Goal: Find specific page/section: Find specific page/section

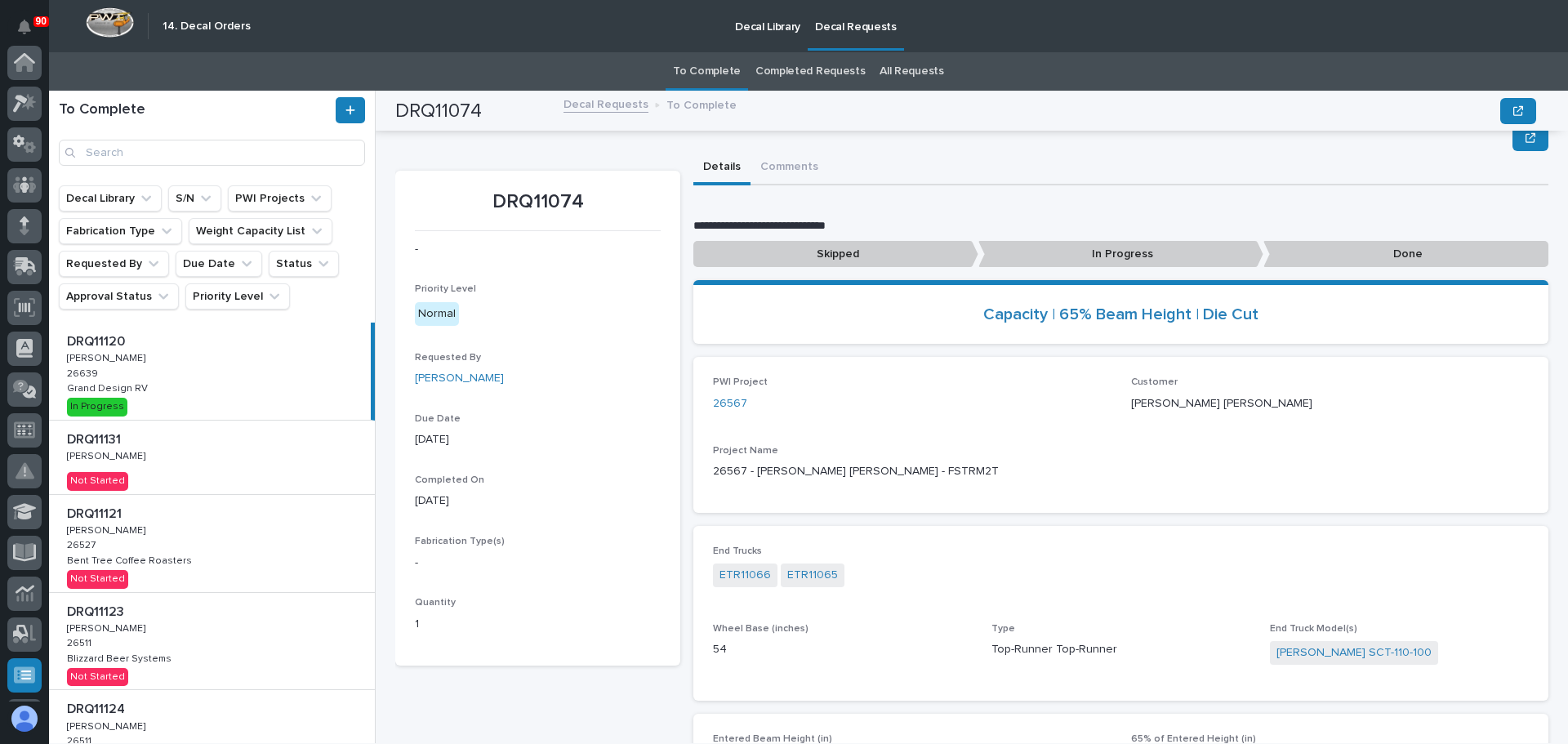
scroll to position [98, 0]
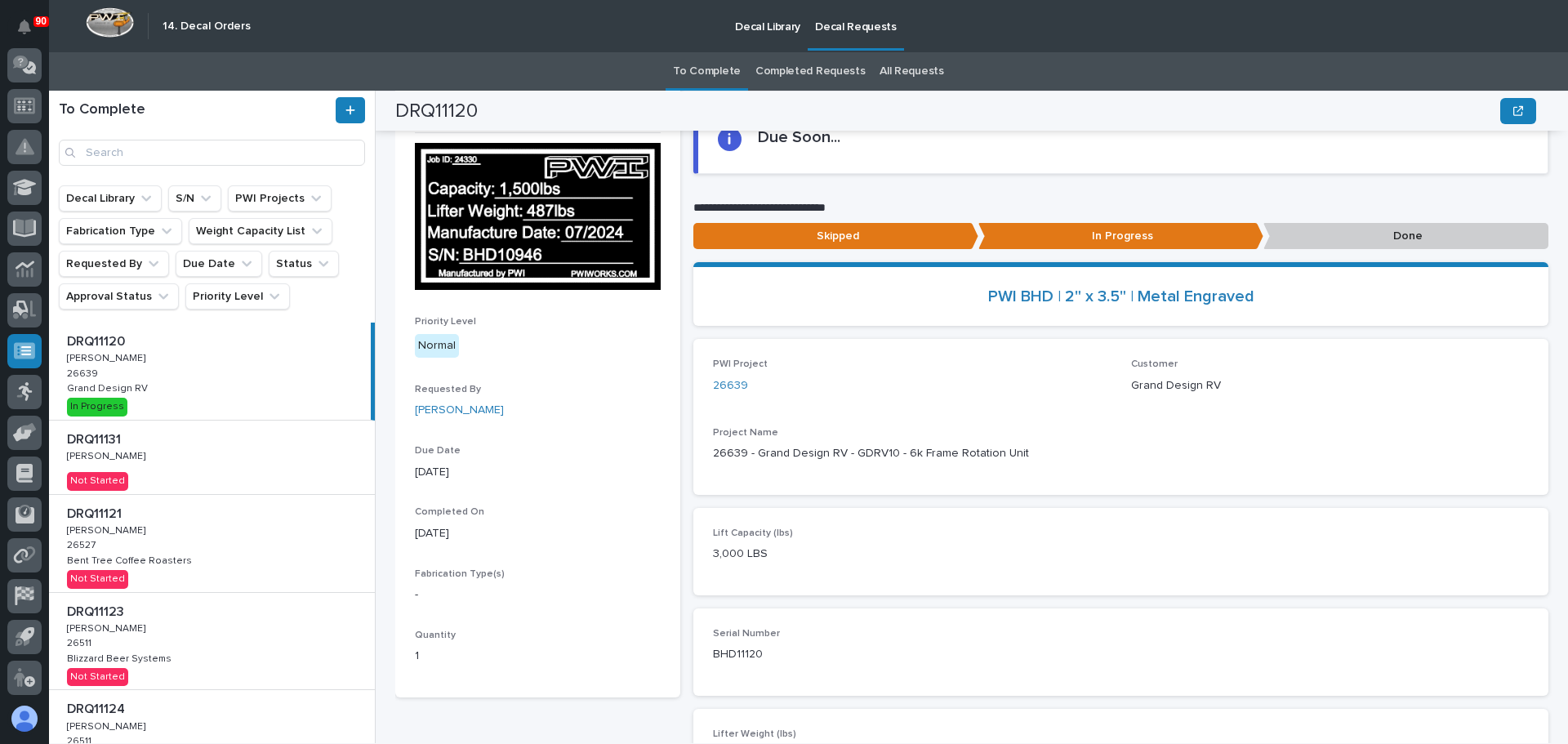
click at [175, 547] on div "DRQ11121 DRQ11121 [PERSON_NAME] [PERSON_NAME] 26527 26527 Bent Tree Coffee Roas…" at bounding box center [212, 543] width 326 height 97
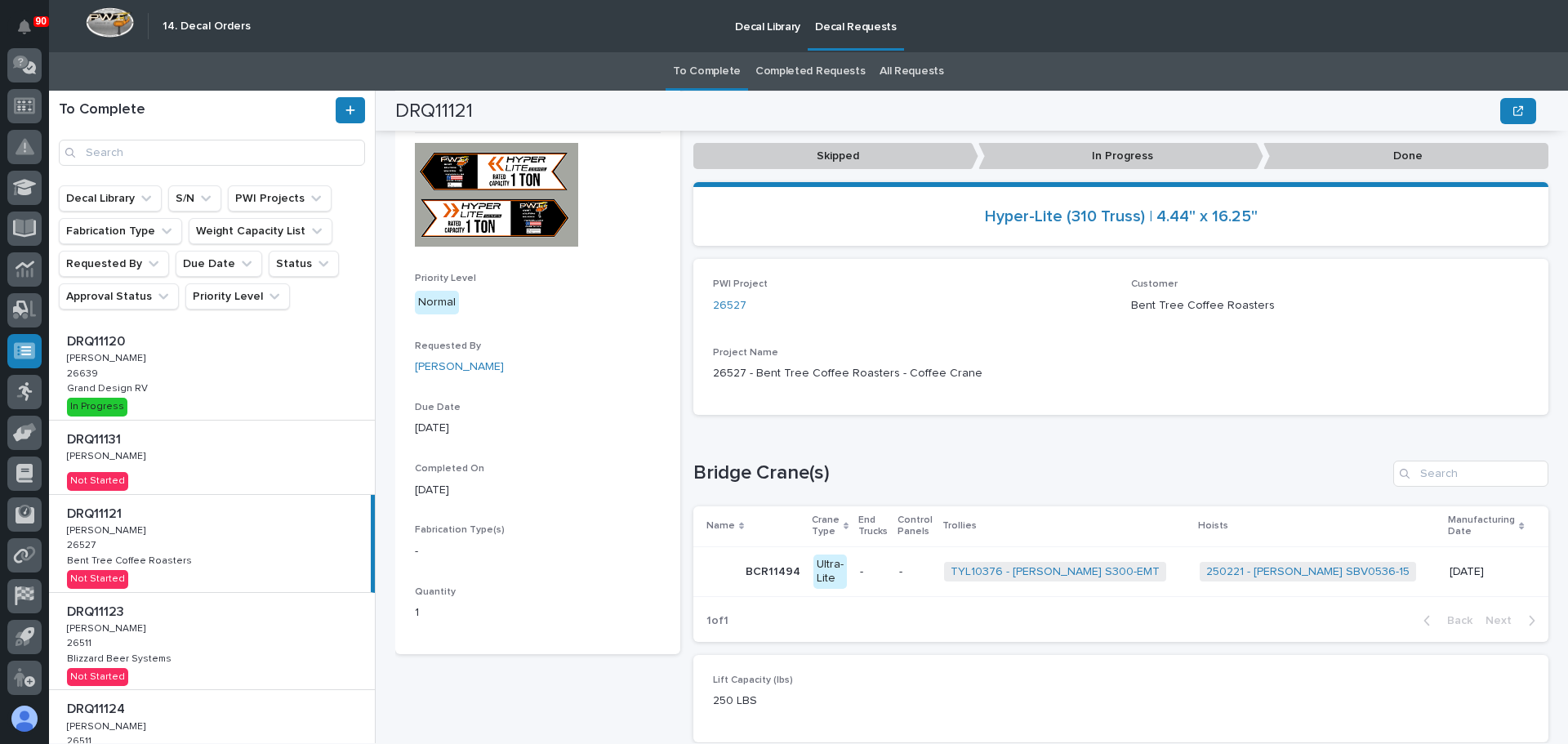
click at [103, 458] on p "[PERSON_NAME]" at bounding box center [108, 455] width 82 height 15
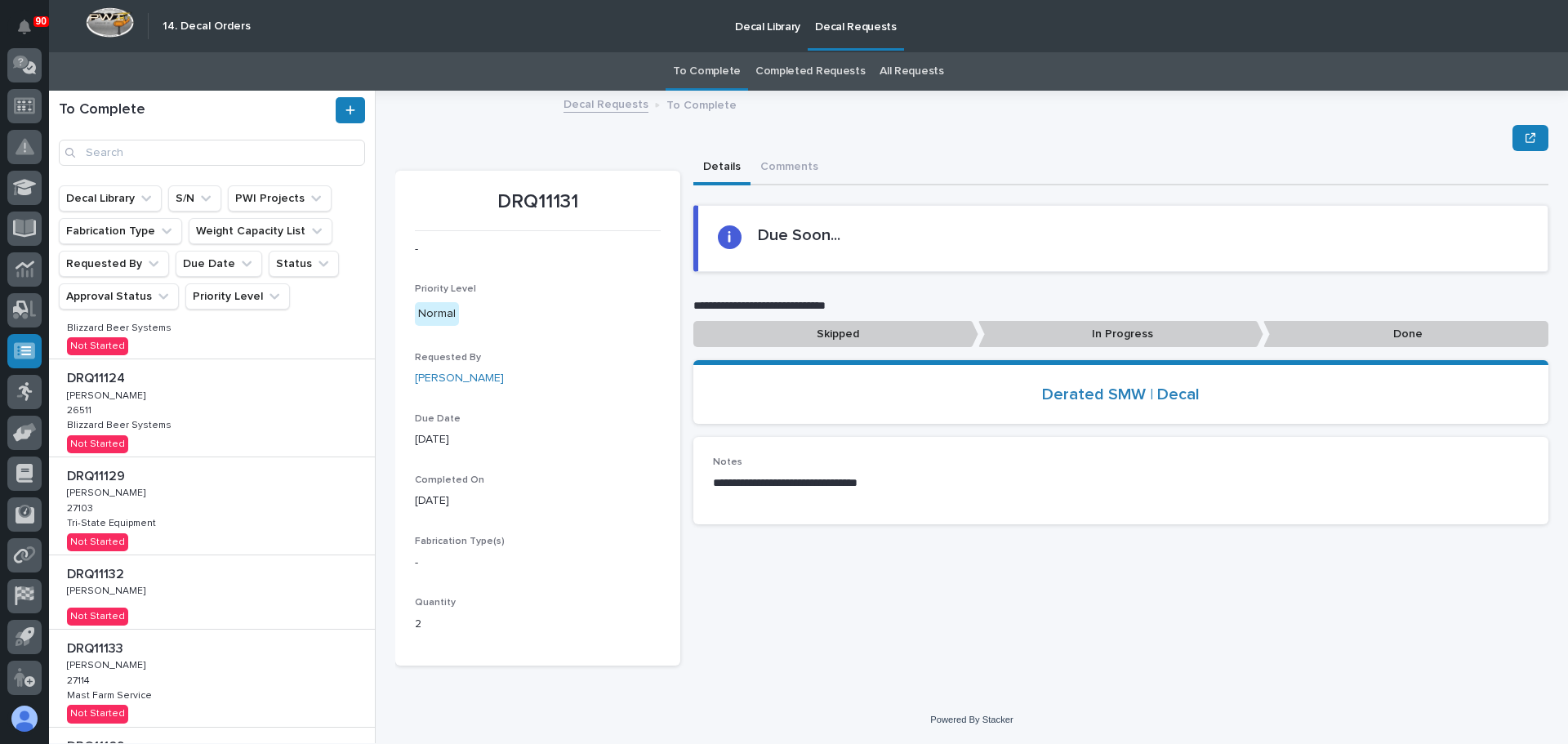
scroll to position [408, 0]
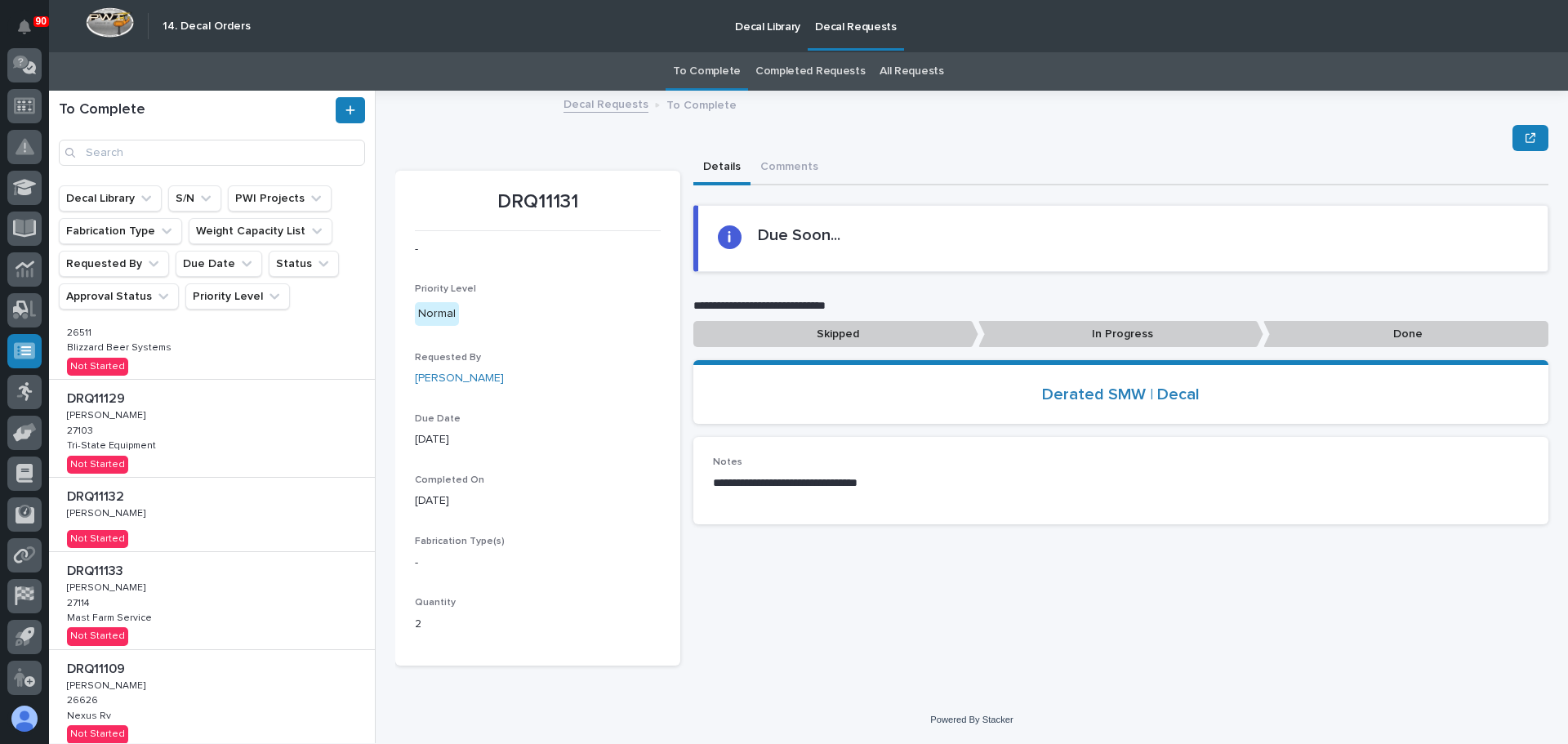
click at [117, 490] on p "DRQ11132" at bounding box center [97, 495] width 60 height 19
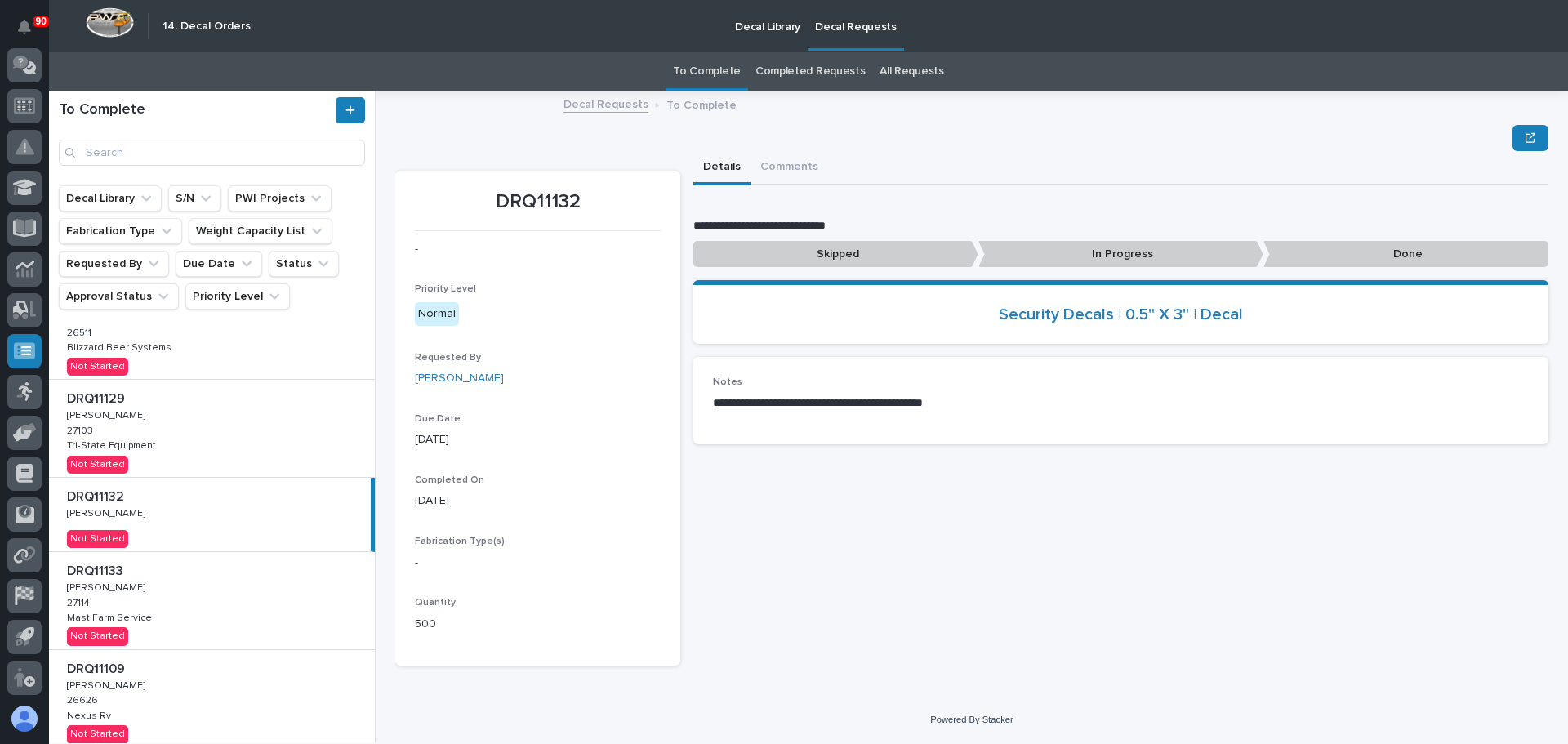
click at [175, 587] on div "DRQ11133 DRQ11133 [PERSON_NAME] [PERSON_NAME] 27114 27114 Mast Farm Service Mas…" at bounding box center [212, 601] width 326 height 97
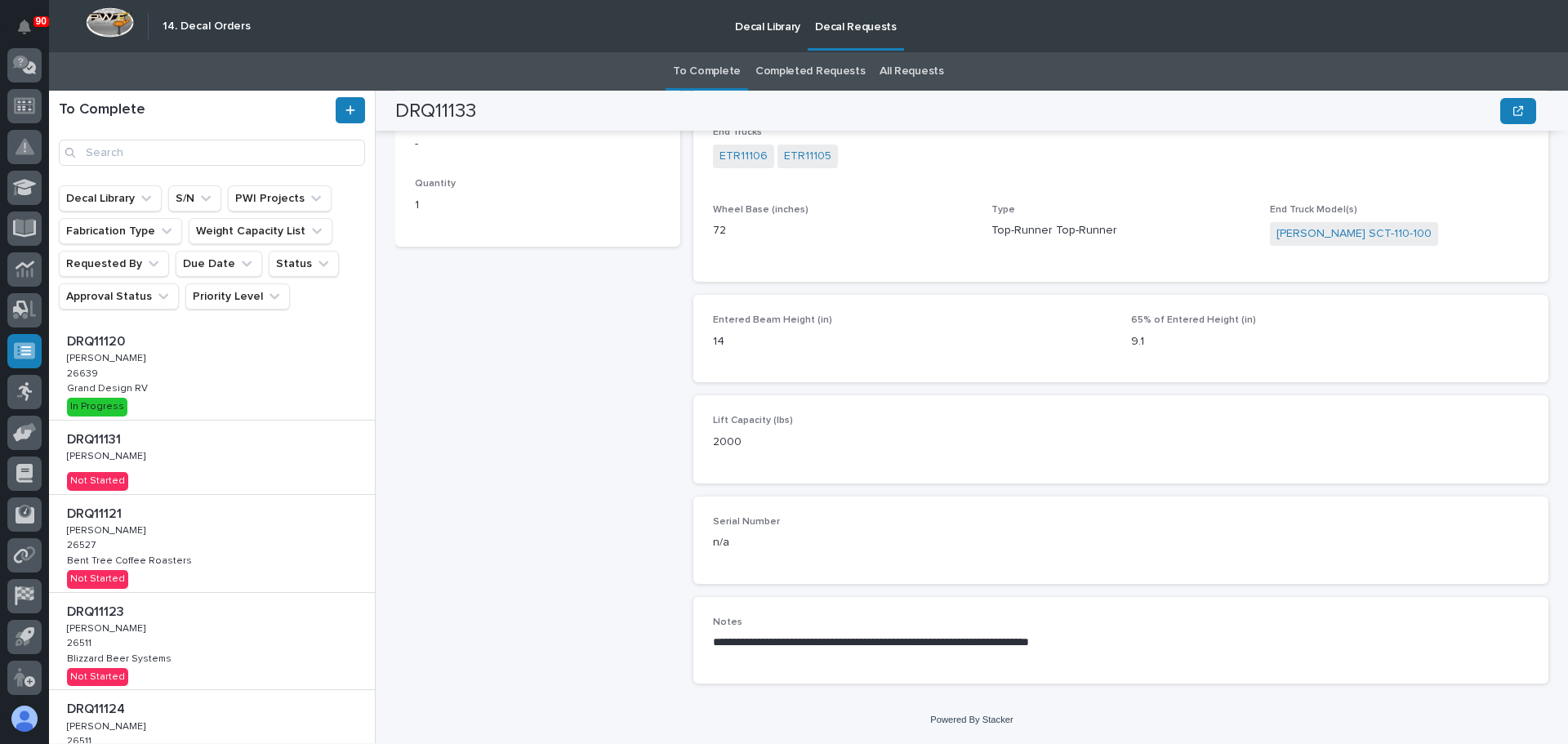
click at [233, 395] on div "DRQ11120 DRQ11120 [PERSON_NAME] [PERSON_NAME] 26639 26639 Grand Design RV Grand…" at bounding box center [212, 371] width 326 height 97
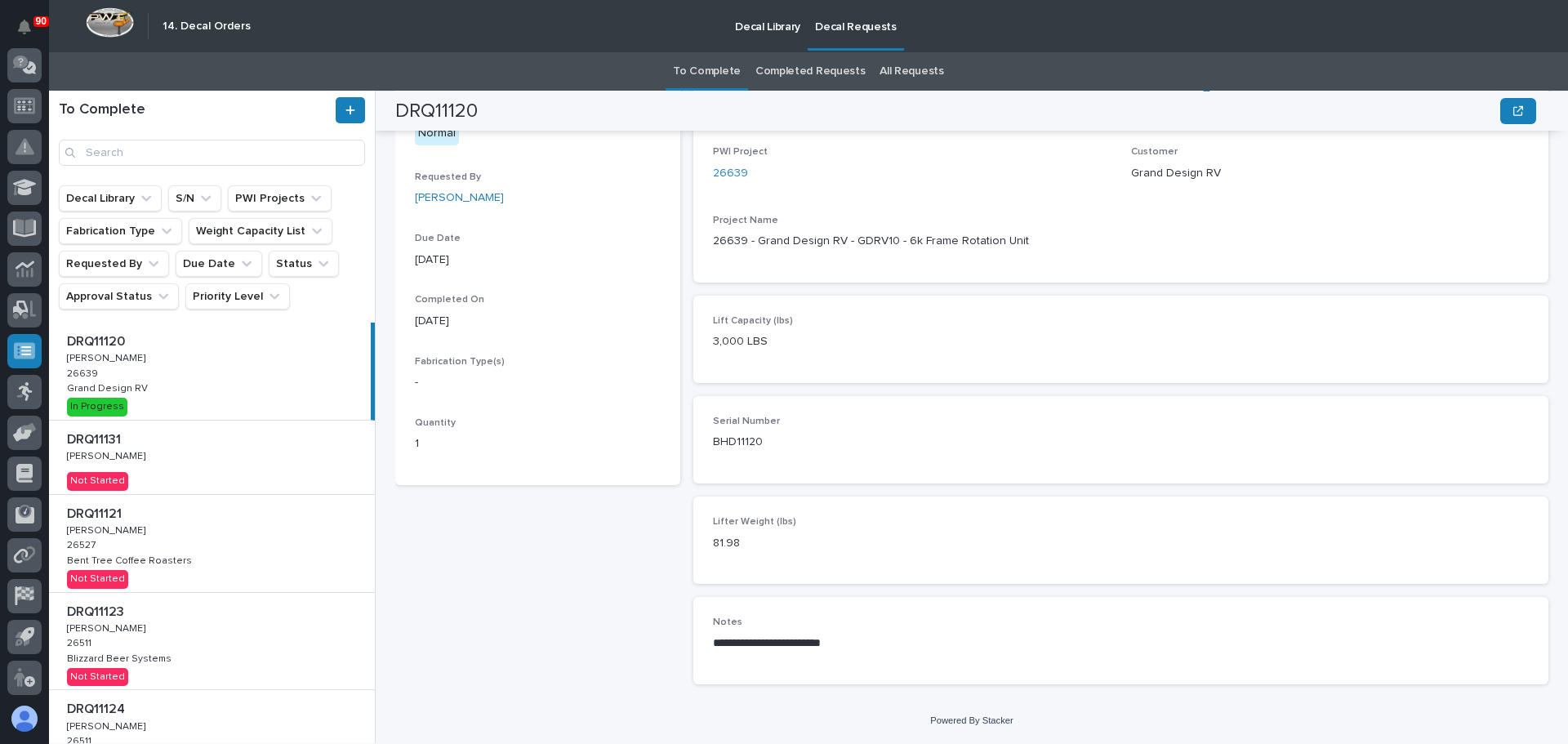
click at [212, 389] on div "DRQ11120 DRQ11120 [PERSON_NAME] [PERSON_NAME] 26639 26639 Grand Design RV Grand…" at bounding box center [210, 371] width 322 height 97
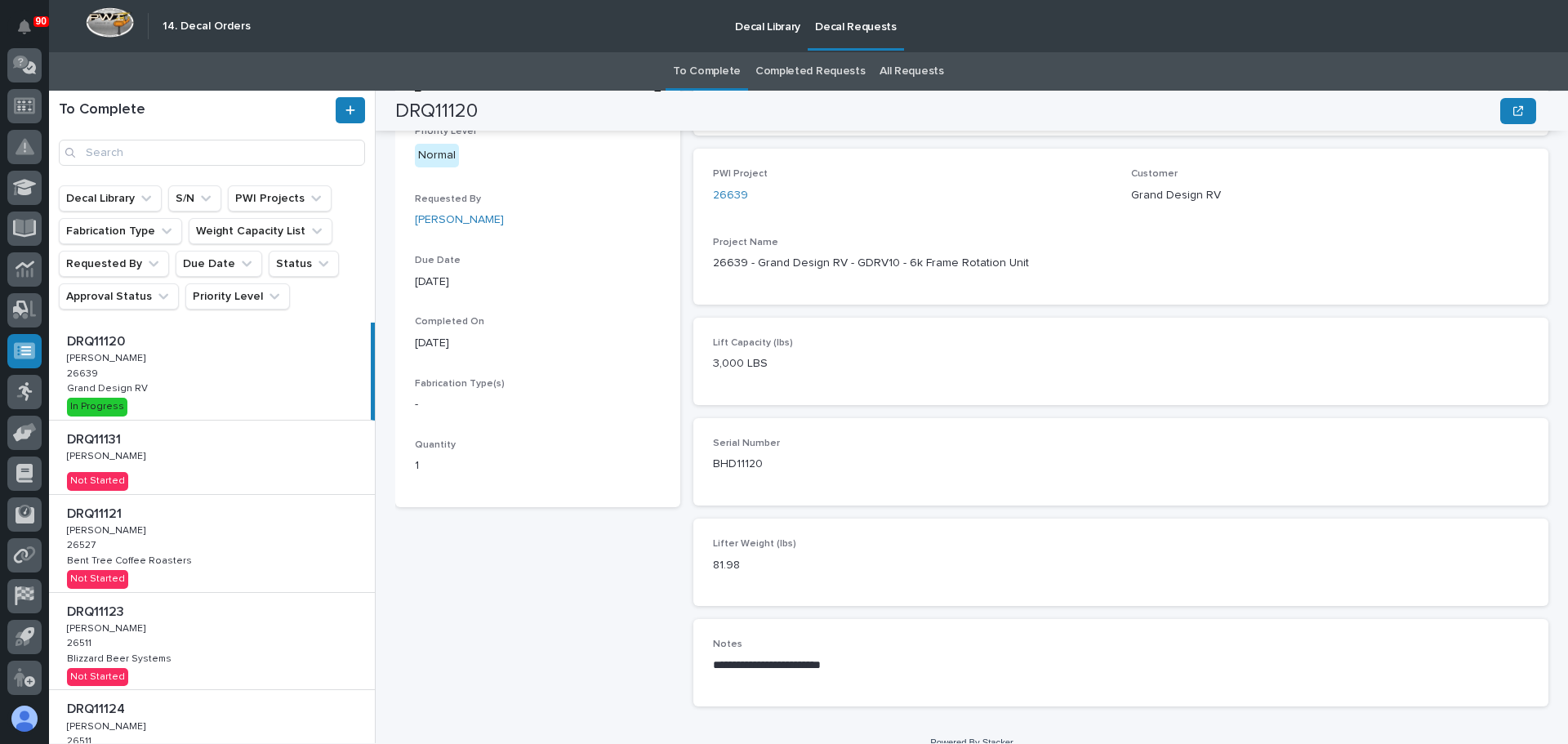
scroll to position [311, 0]
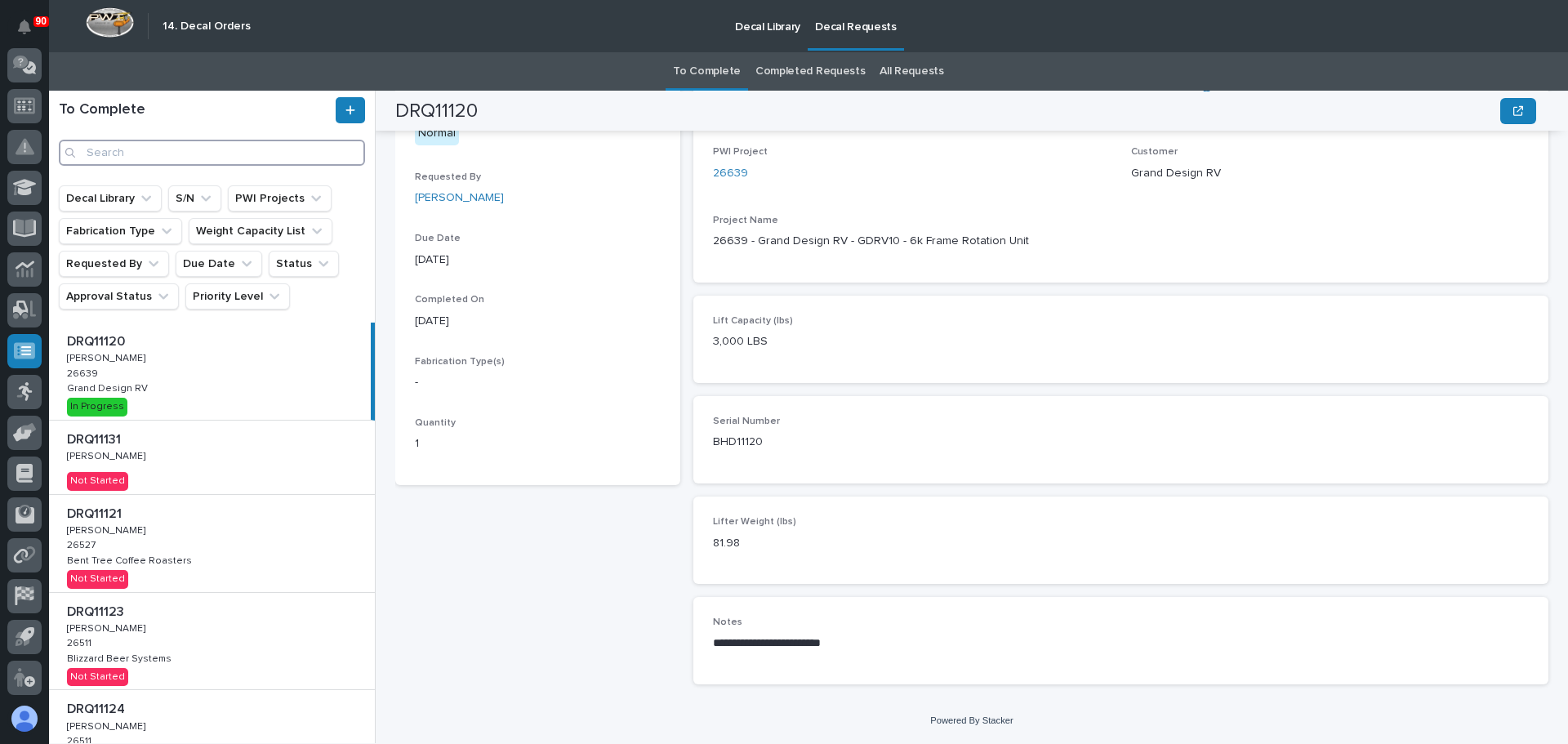
click at [169, 142] on input "Search" at bounding box center [211, 153] width 306 height 26
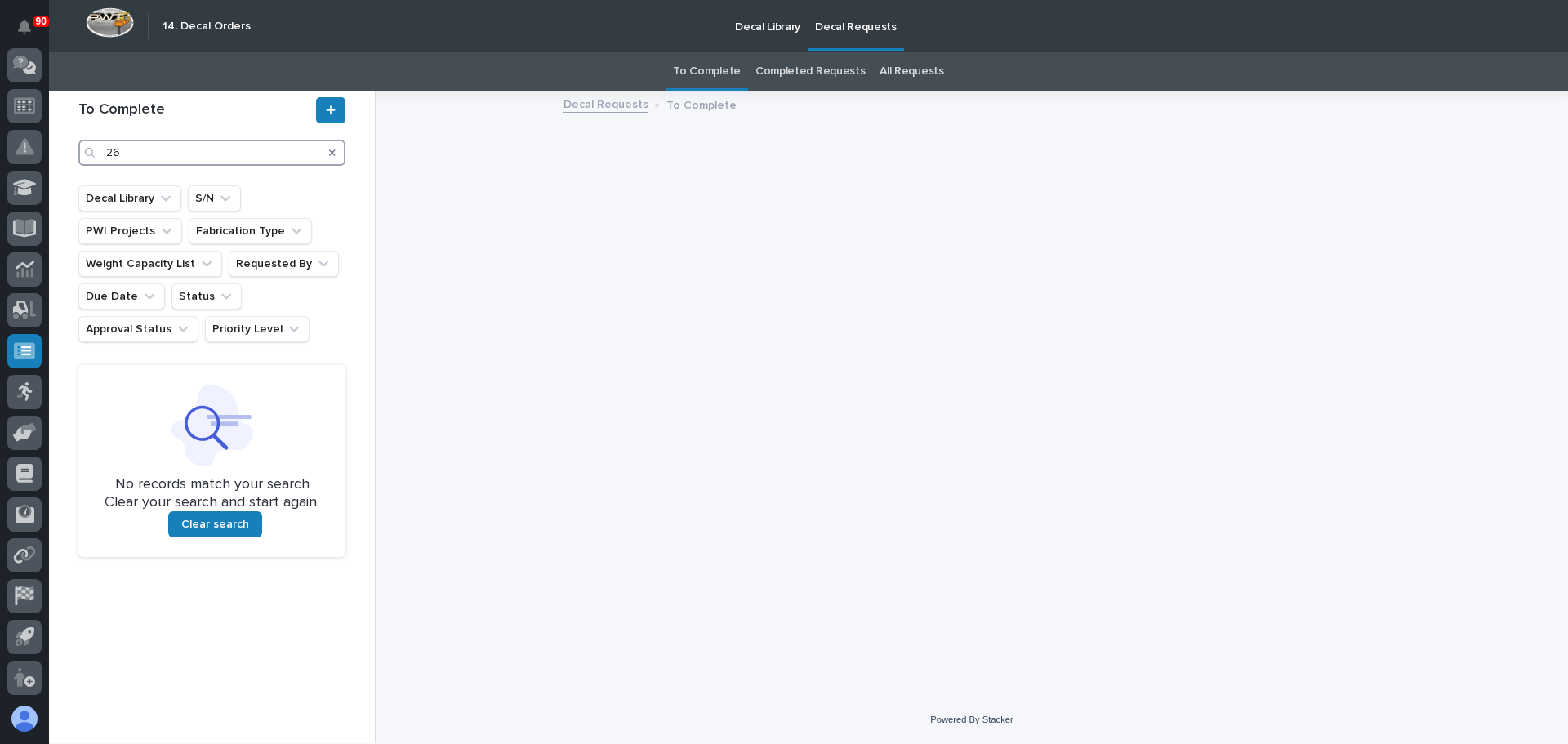
type input "2"
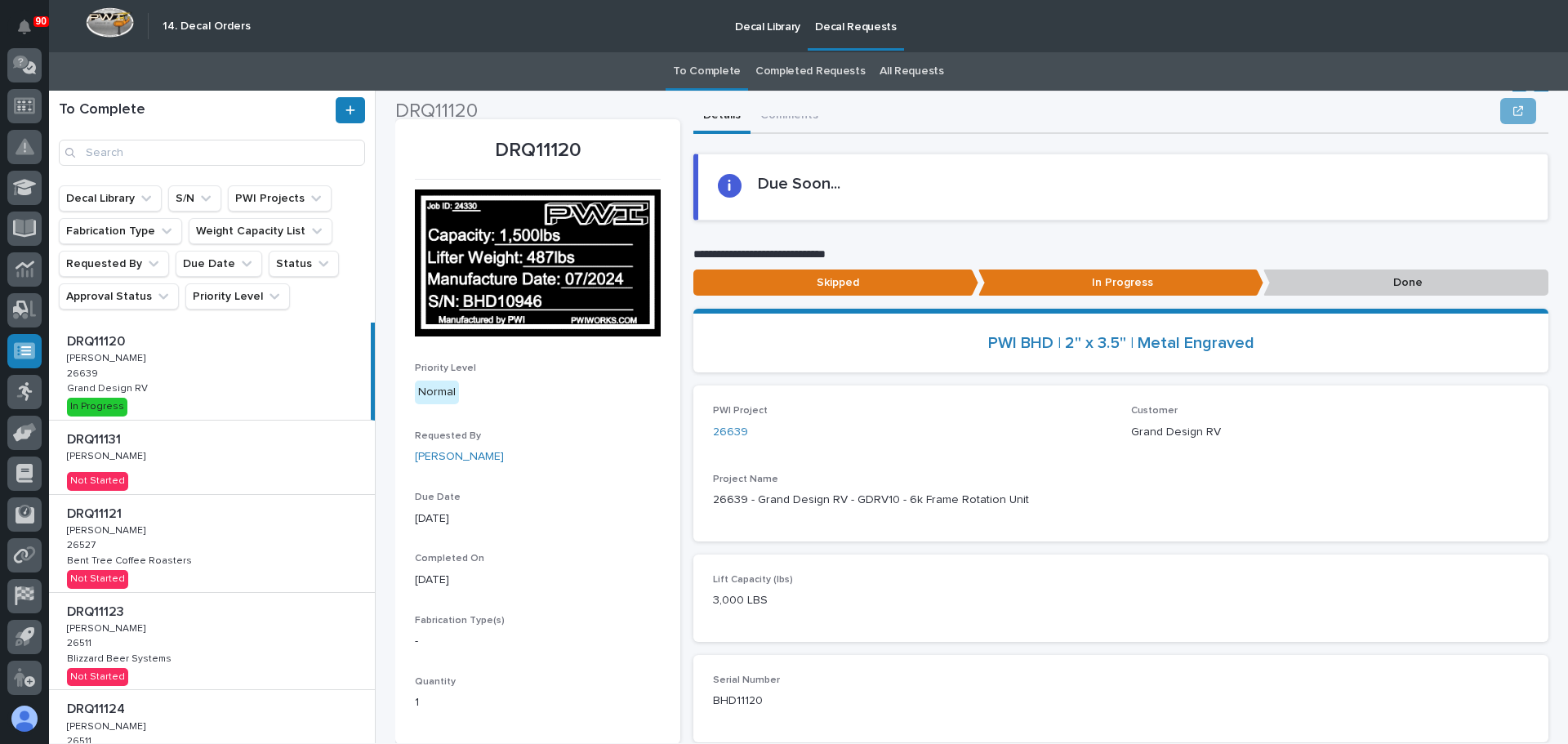
scroll to position [311, 0]
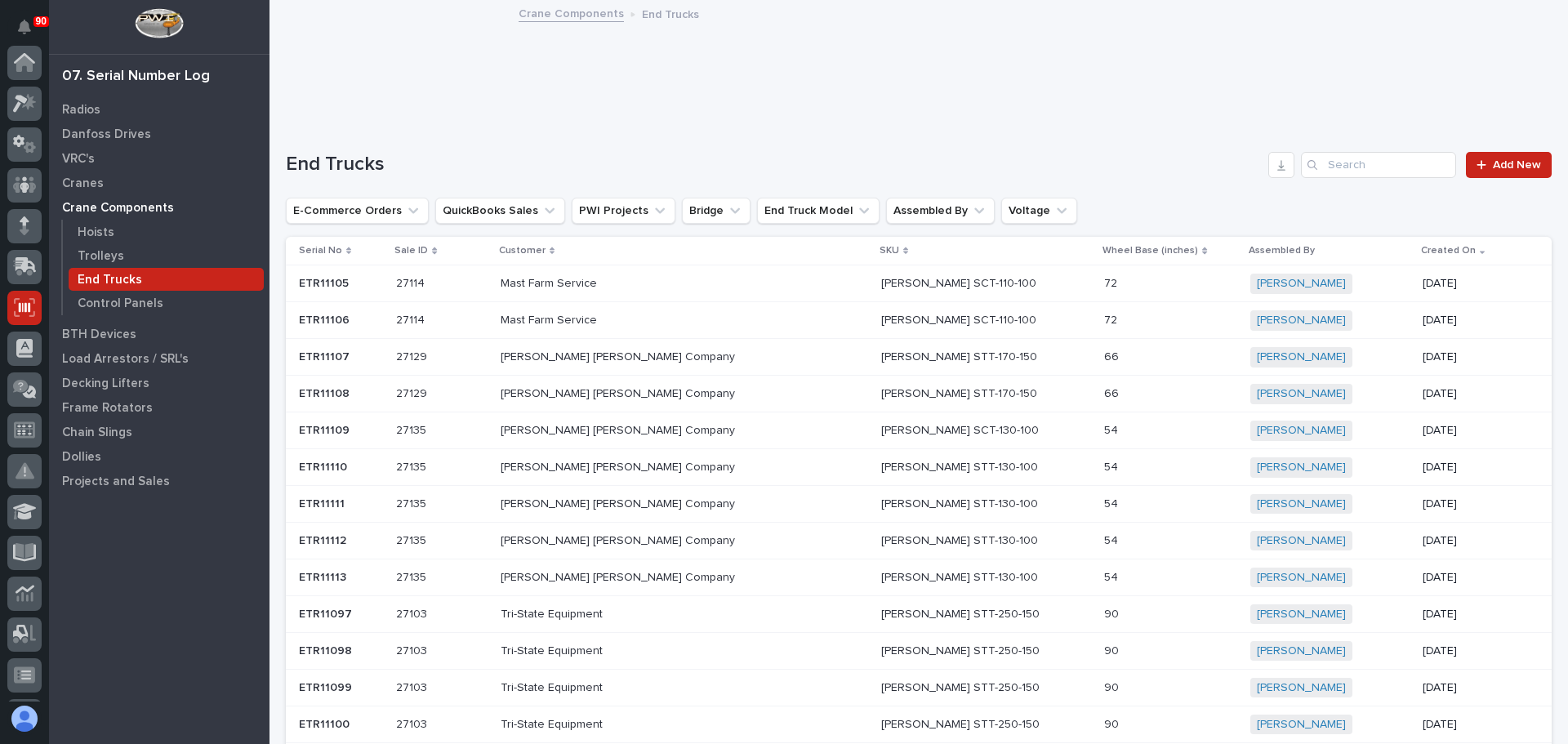
scroll to position [245, 0]
click at [352, 284] on p at bounding box center [340, 284] width 84 height 14
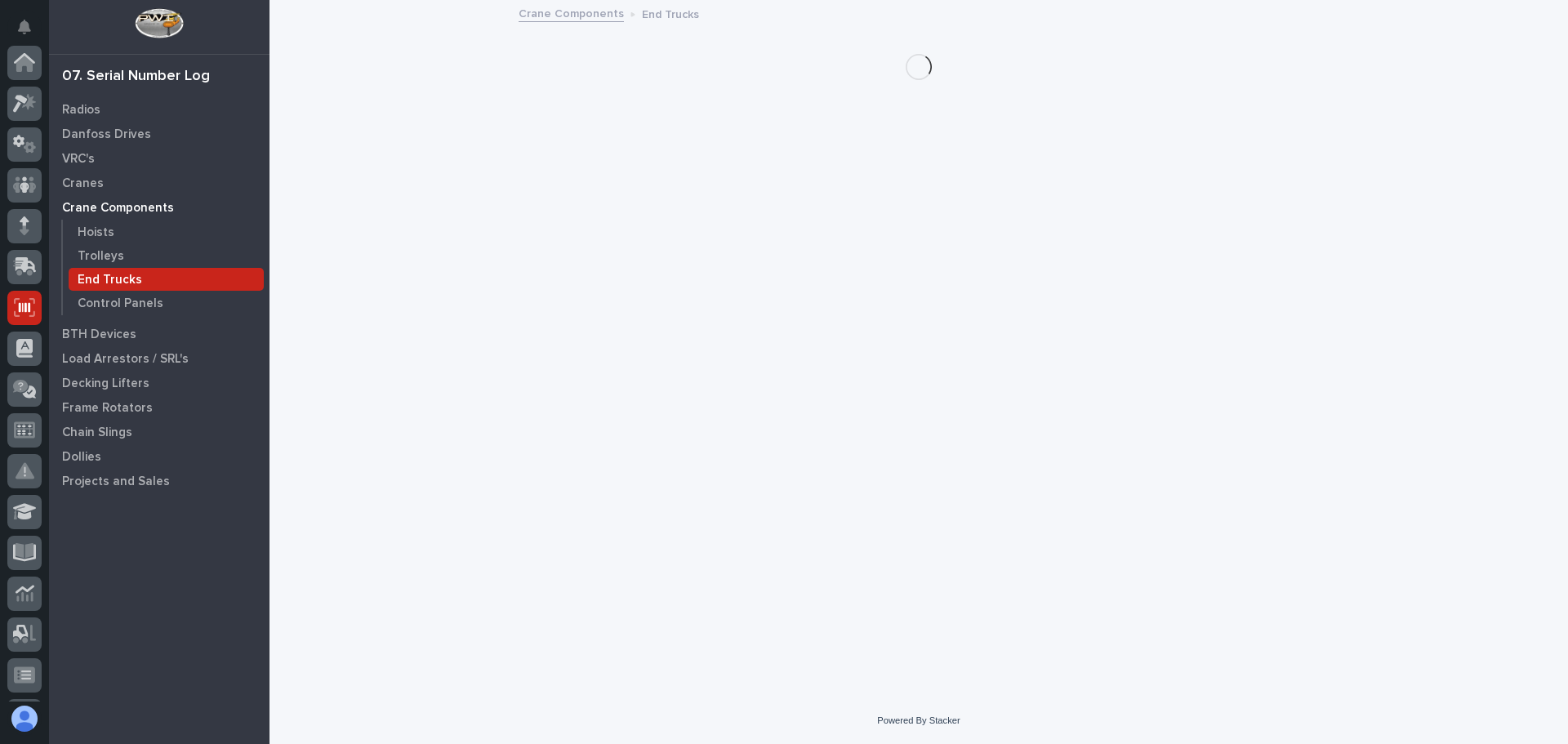
scroll to position [245, 0]
